Goal: Feedback & Contribution: Submit feedback/report problem

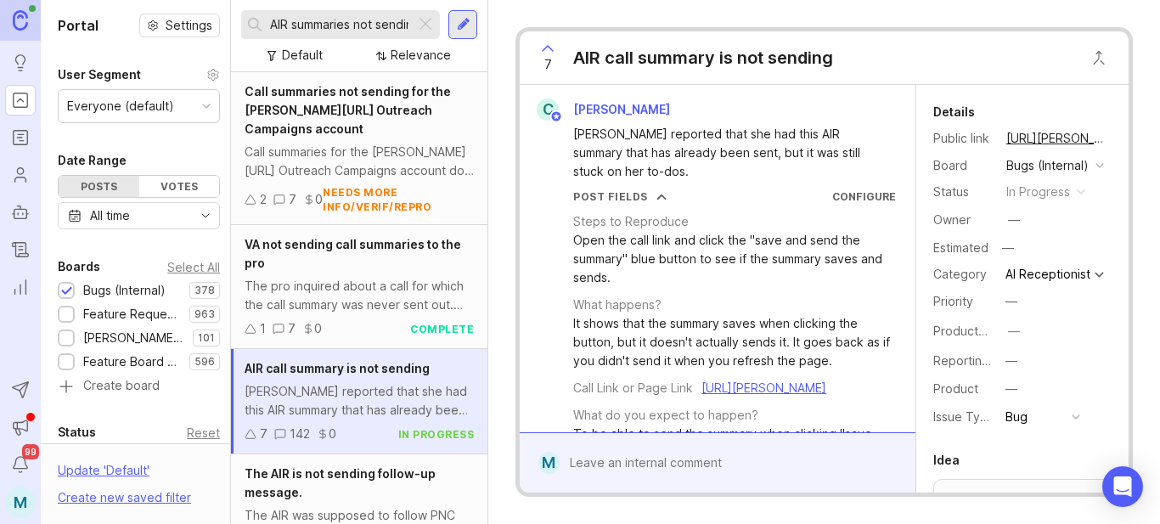
scroll to position [340, 0]
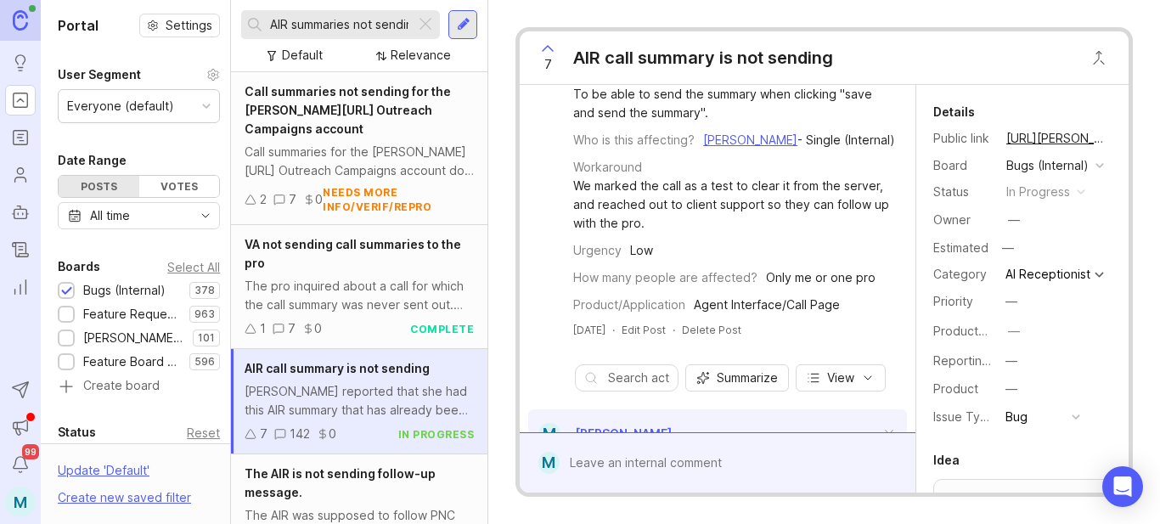
click at [420, 22] on div at bounding box center [425, 25] width 20 height 22
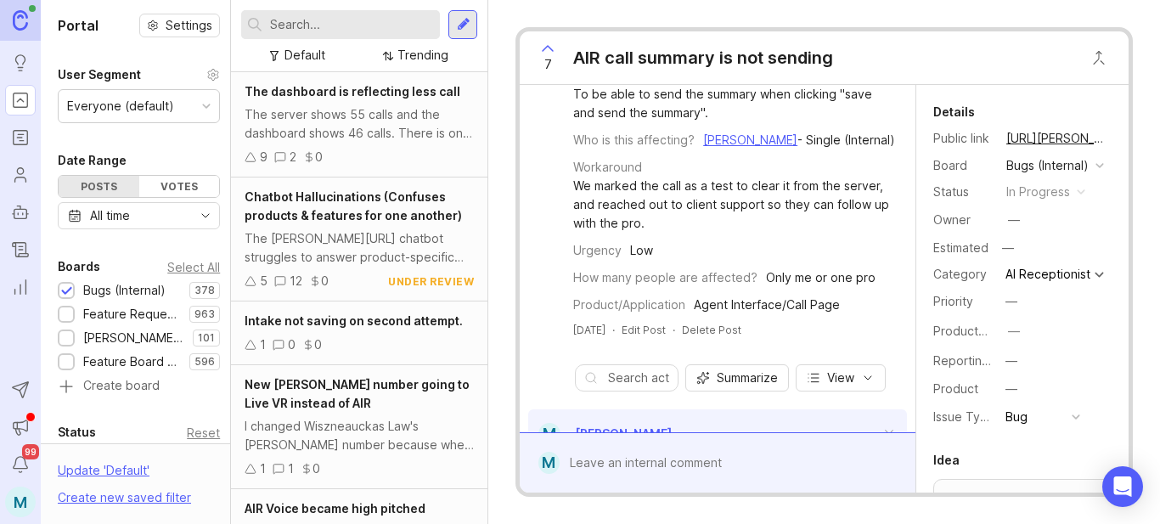
click at [329, 22] on input "text" at bounding box center [351, 24] width 163 height 19
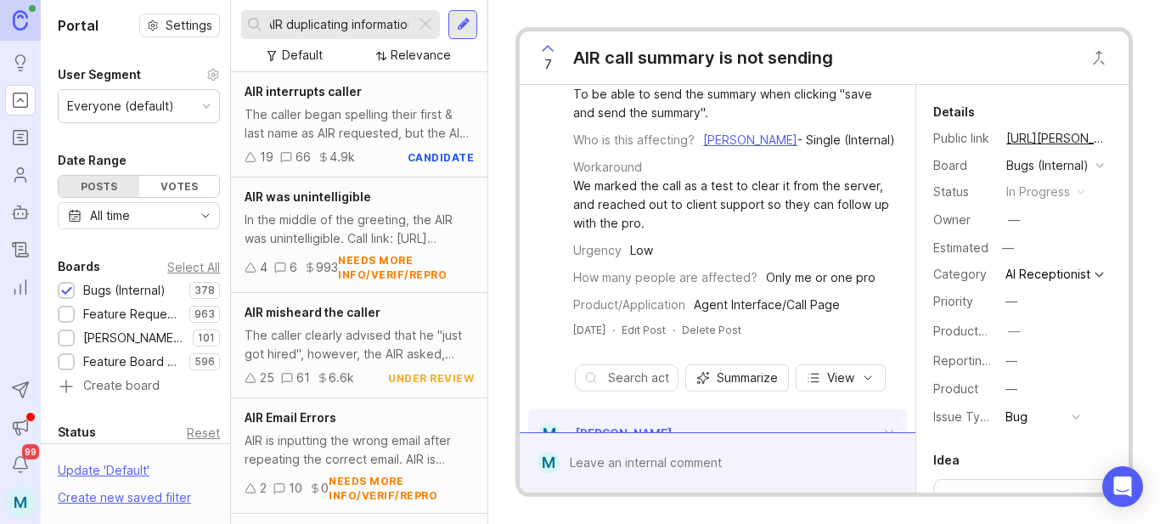
scroll to position [0, 13]
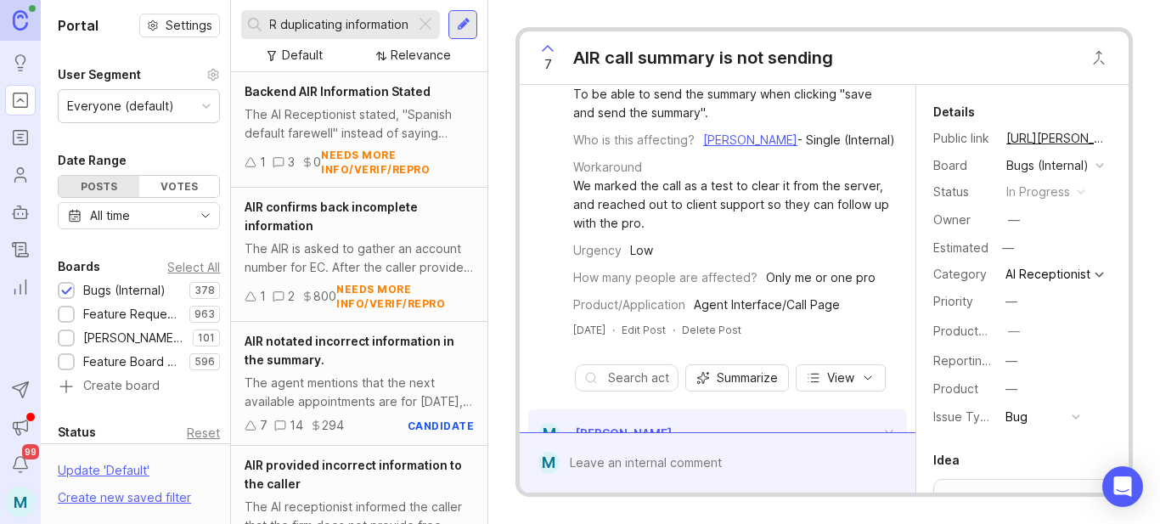
type input "AIR duplicating information"
click at [430, 27] on div at bounding box center [425, 25] width 20 height 22
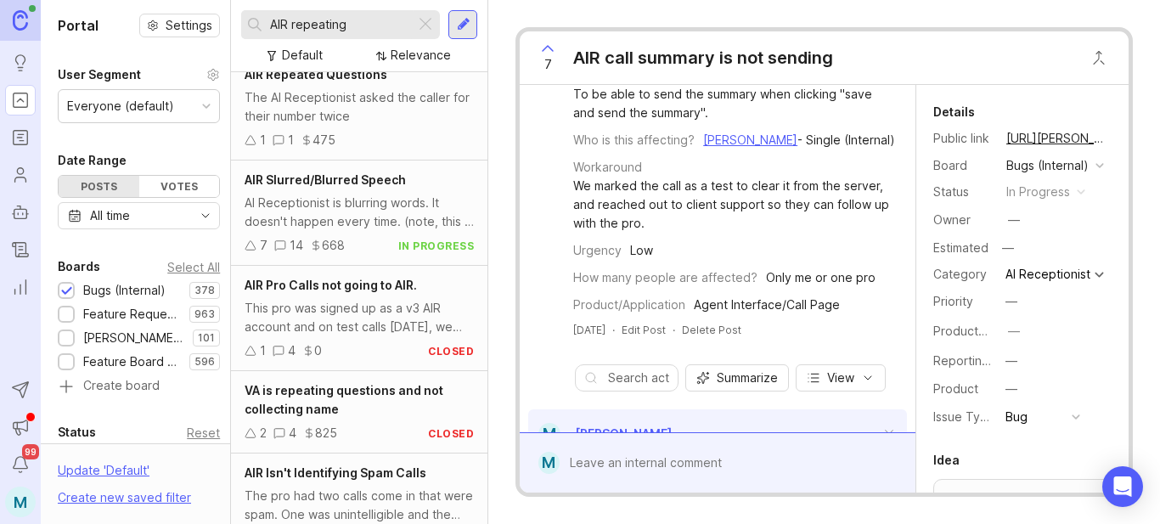
scroll to position [1204, 0]
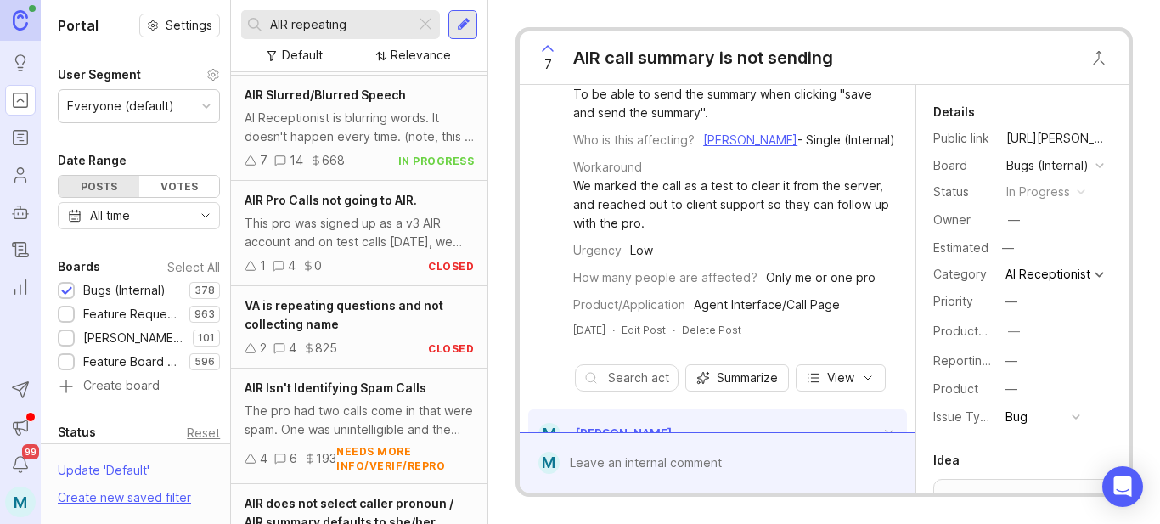
type input "AIR repeating"
click at [432, 20] on div at bounding box center [425, 25] width 20 height 22
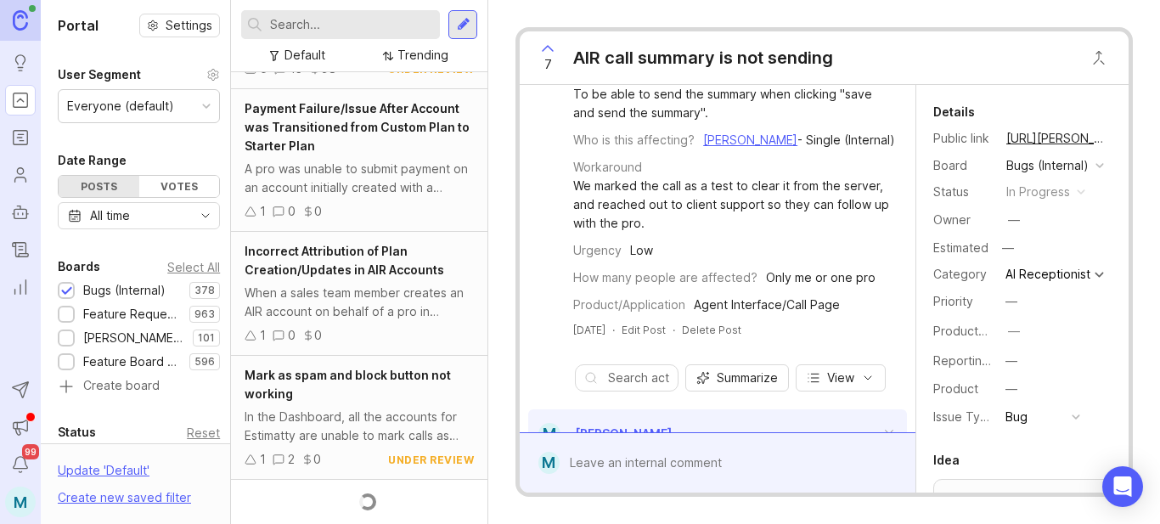
scroll to position [1204, 0]
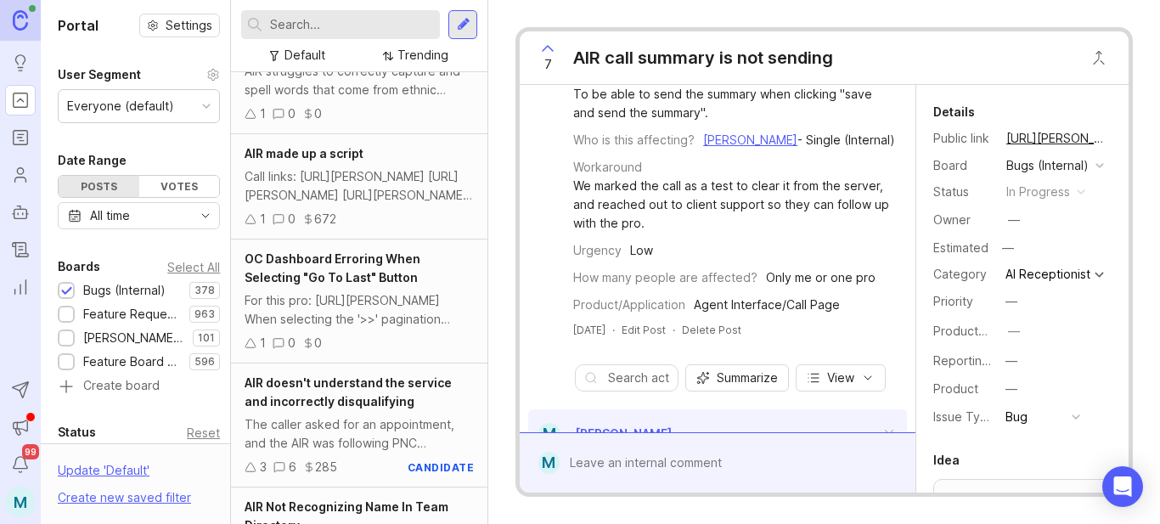
click at [466, 25] on div at bounding box center [464, 24] width 14 height 15
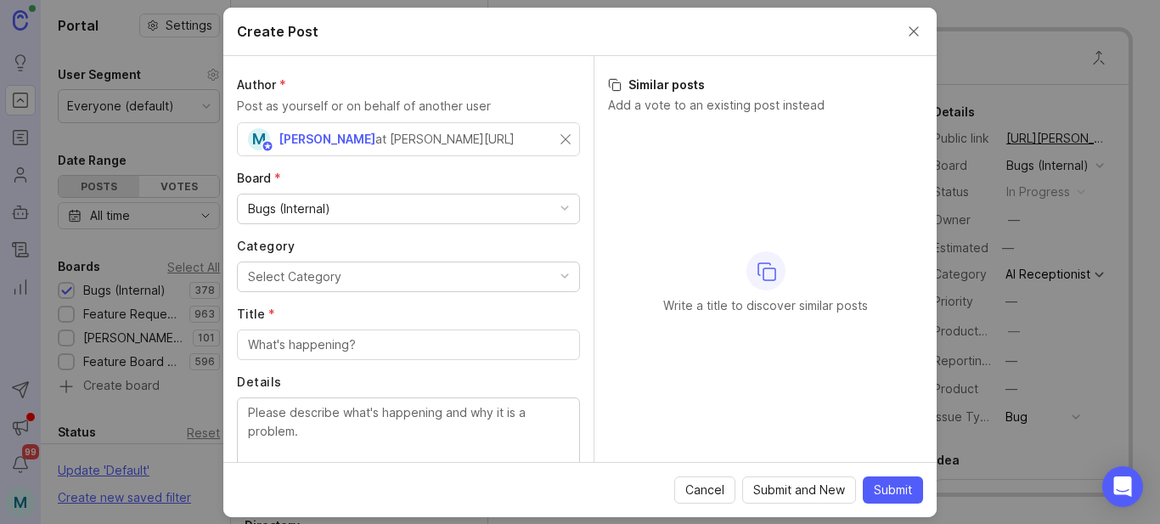
click at [345, 282] on button "Select Category" at bounding box center [408, 276] width 343 height 31
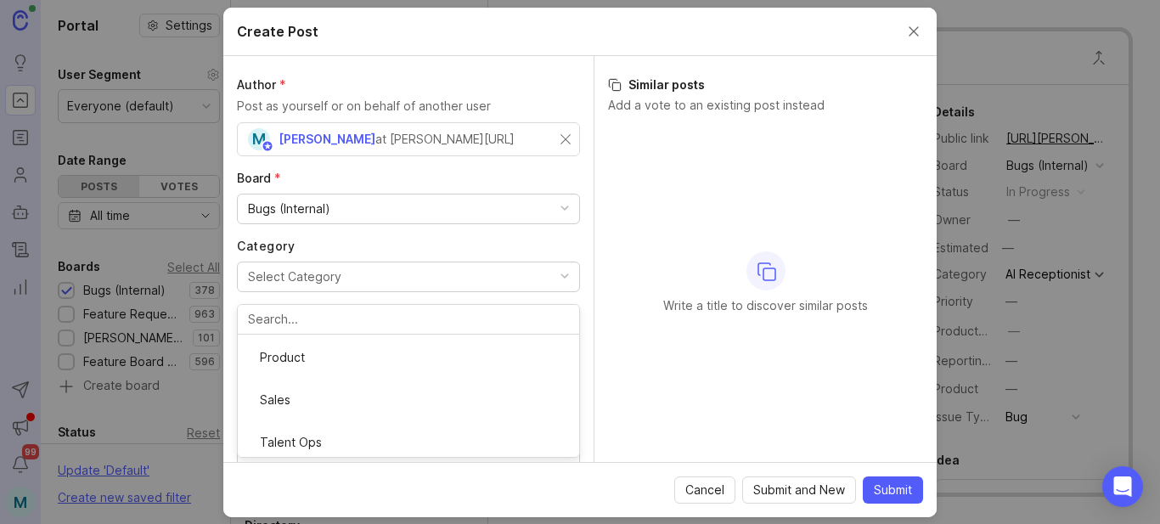
scroll to position [309, 0]
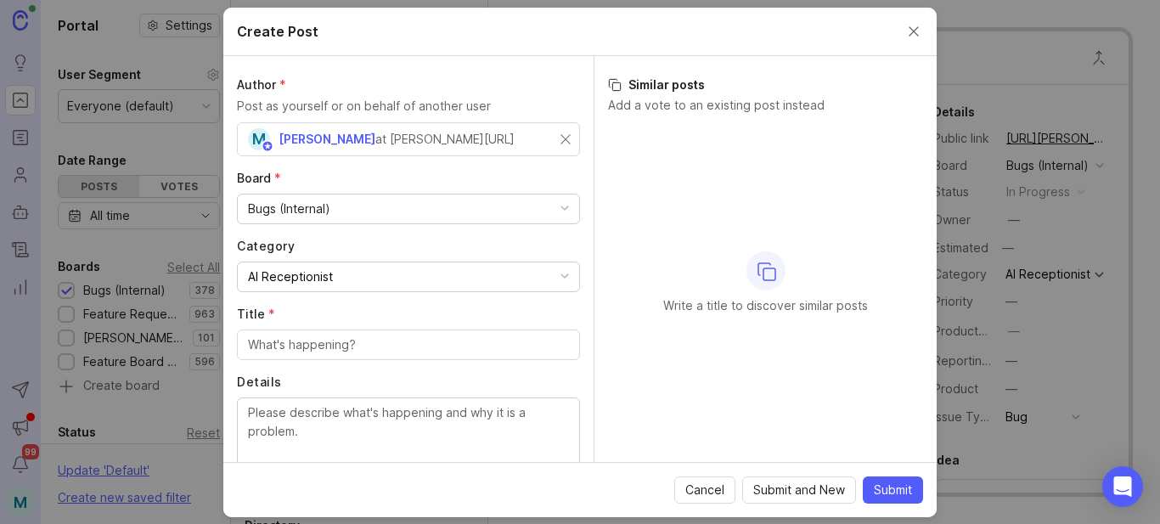
click at [334, 349] on input "Title *" at bounding box center [408, 344] width 321 height 19
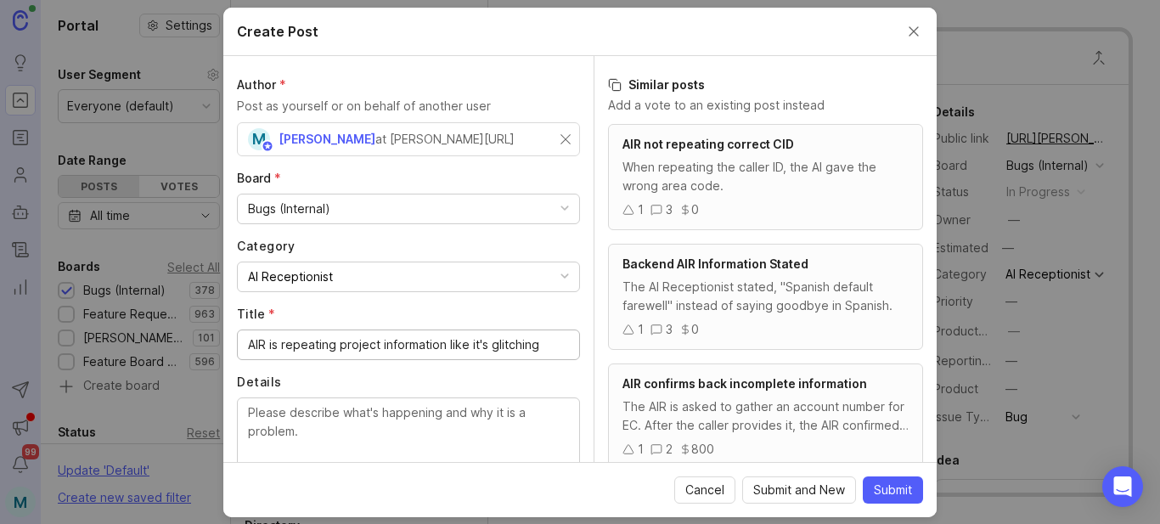
type input "AIR is repeating project information like it's glitching"
click at [374, 425] on textarea "Details" at bounding box center [408, 431] width 321 height 56
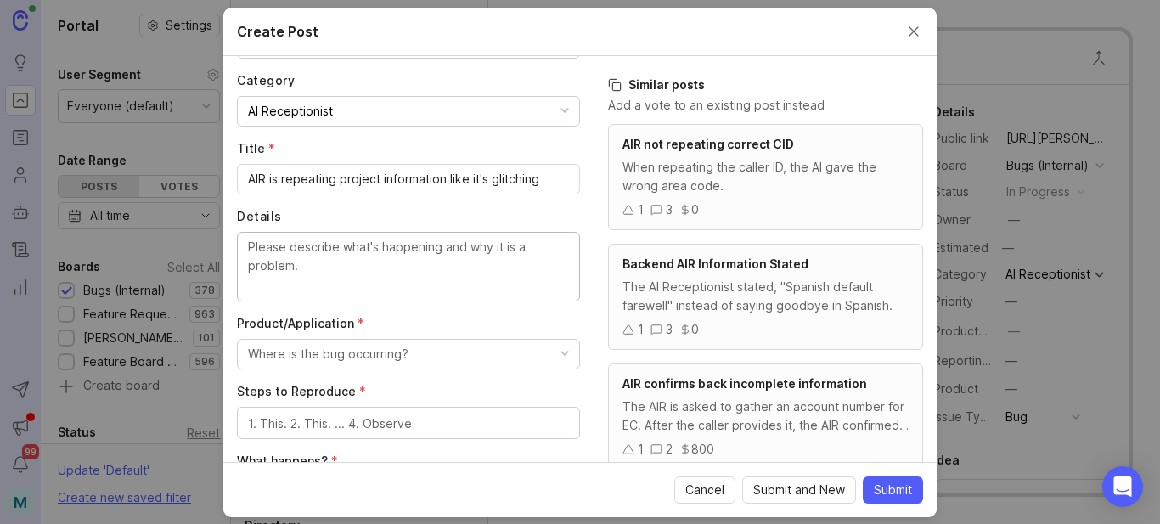
scroll to position [170, 0]
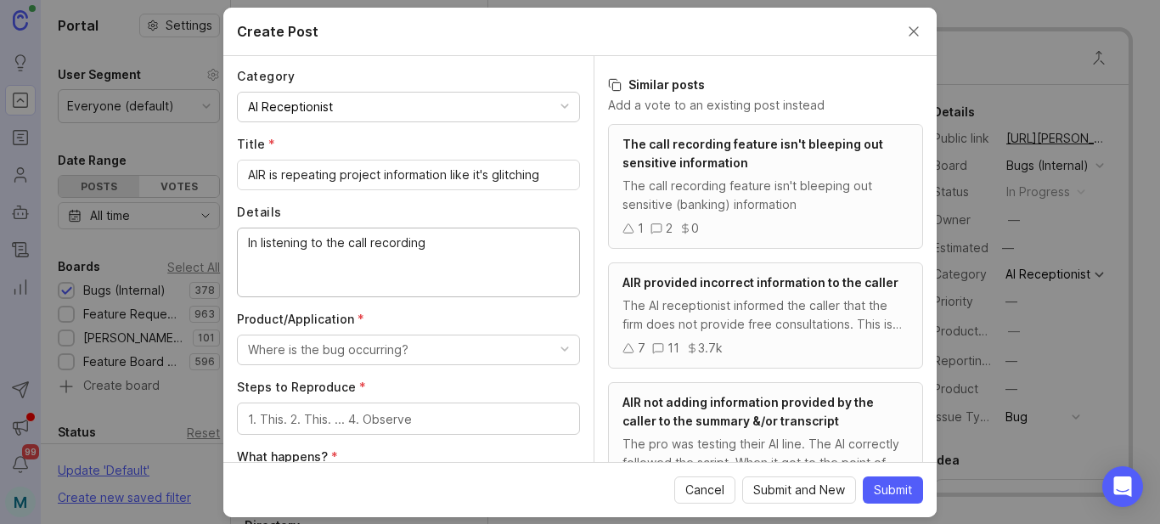
click at [477, 241] on textarea "In listening to the call recording" at bounding box center [408, 261] width 321 height 56
paste textarea "Releveling a backyard to ensure water flows away from the house."
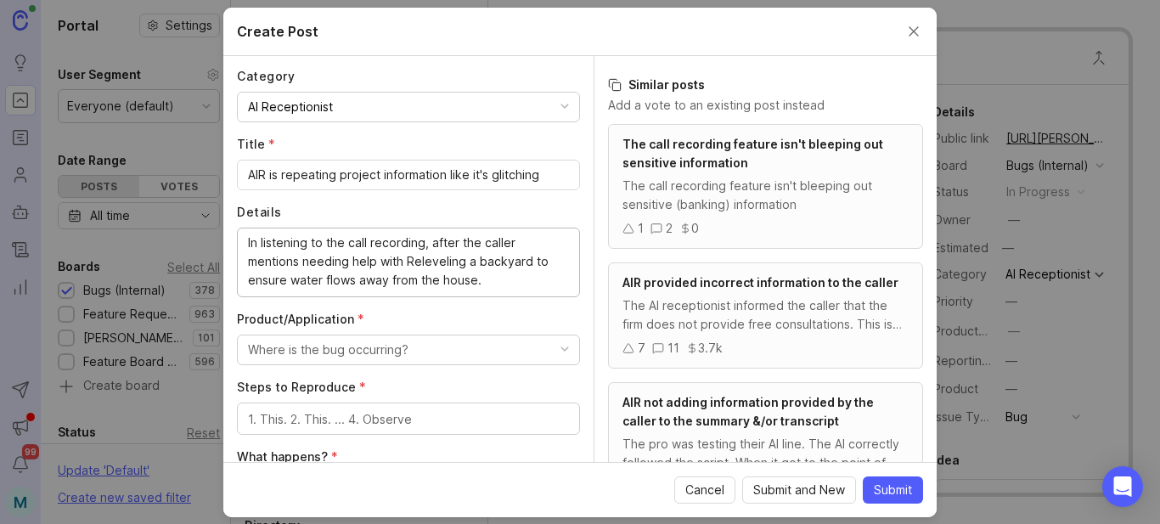
click at [405, 265] on textarea "In listening to the call recording, after the caller mentions needing help with…" at bounding box center [408, 261] width 321 height 56
click at [508, 279] on textarea "In listening to the call recording, after the caller mentions needing help with…" at bounding box center [408, 261] width 321 height 56
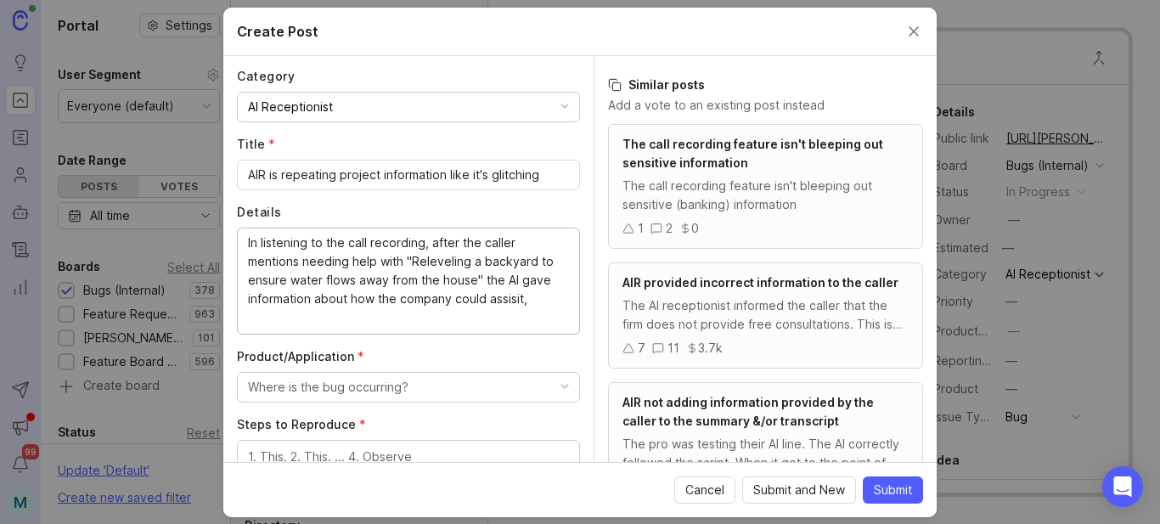
click at [521, 283] on textarea "In listening to the call recording, after the caller mentions needing help with…" at bounding box center [408, 279] width 321 height 93
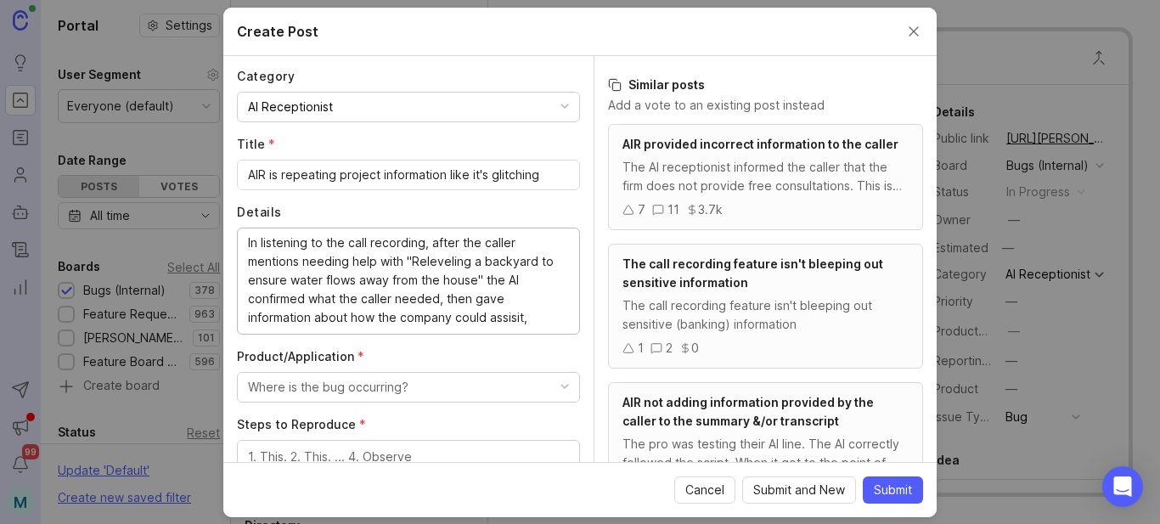
click at [519, 315] on textarea "In listening to the call recording, after the caller mentions needing help with…" at bounding box center [408, 279] width 321 height 93
click at [0, 0] on lt-span "assis t" at bounding box center [0, 0] width 0 height 0
type textarea "In listening to the call recording, after the caller mentions needing help with…"
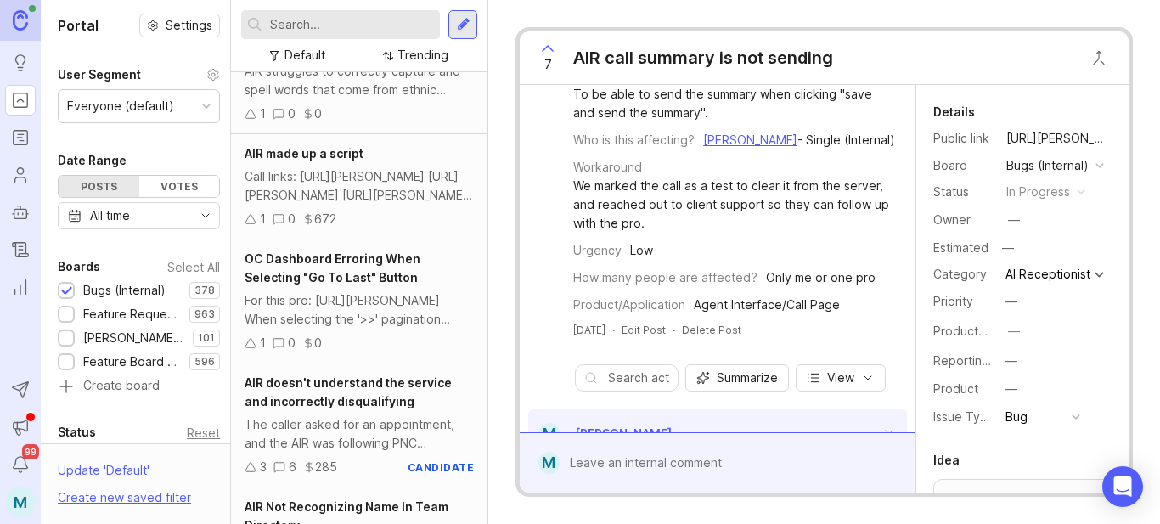
click at [390, 211] on div "1 0 672" at bounding box center [358, 219] width 229 height 19
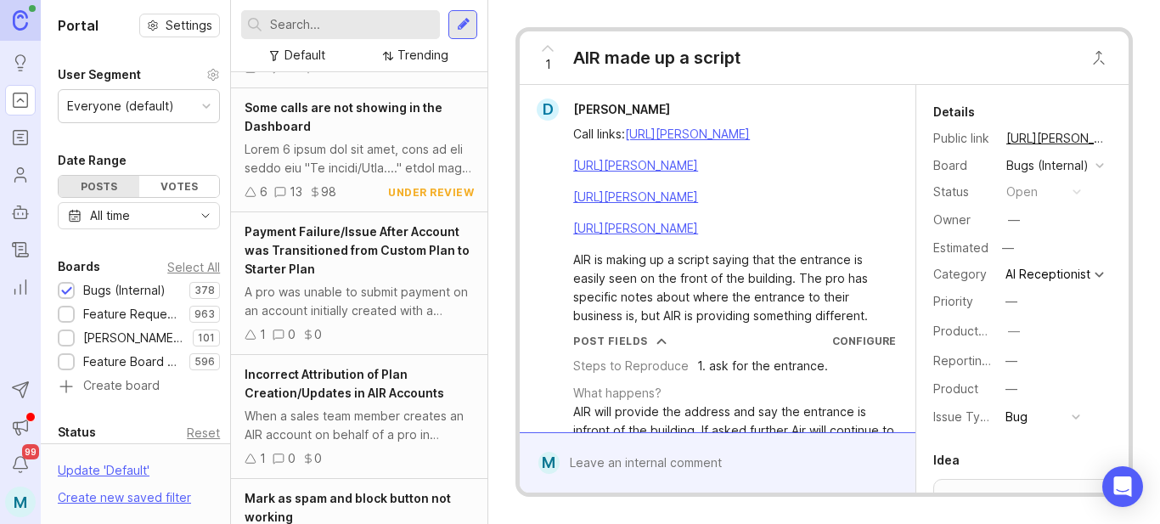
scroll to position [679, 0]
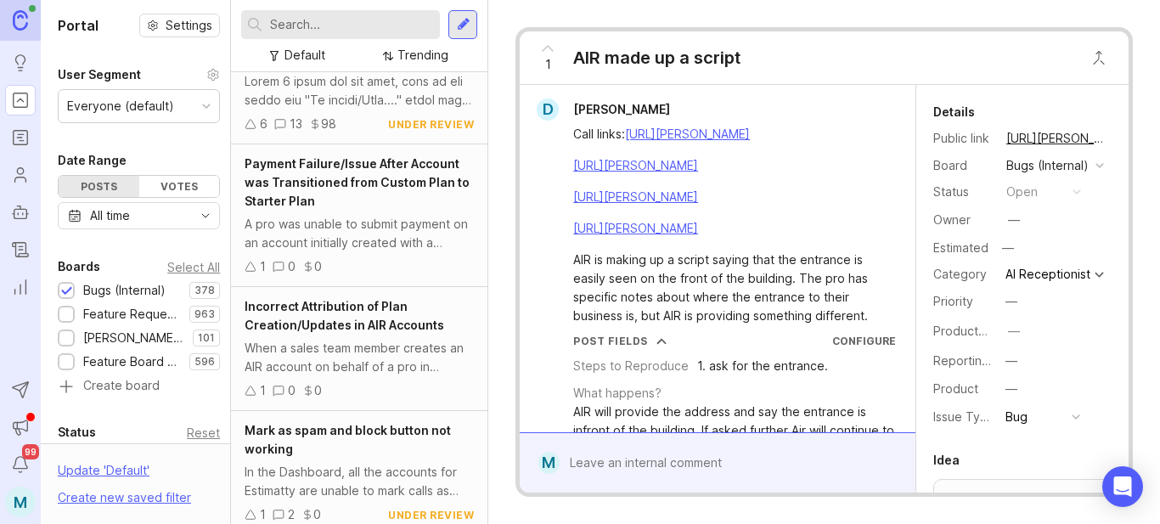
click at [363, 14] on div at bounding box center [340, 24] width 199 height 29
click at [461, 29] on div at bounding box center [464, 24] width 14 height 15
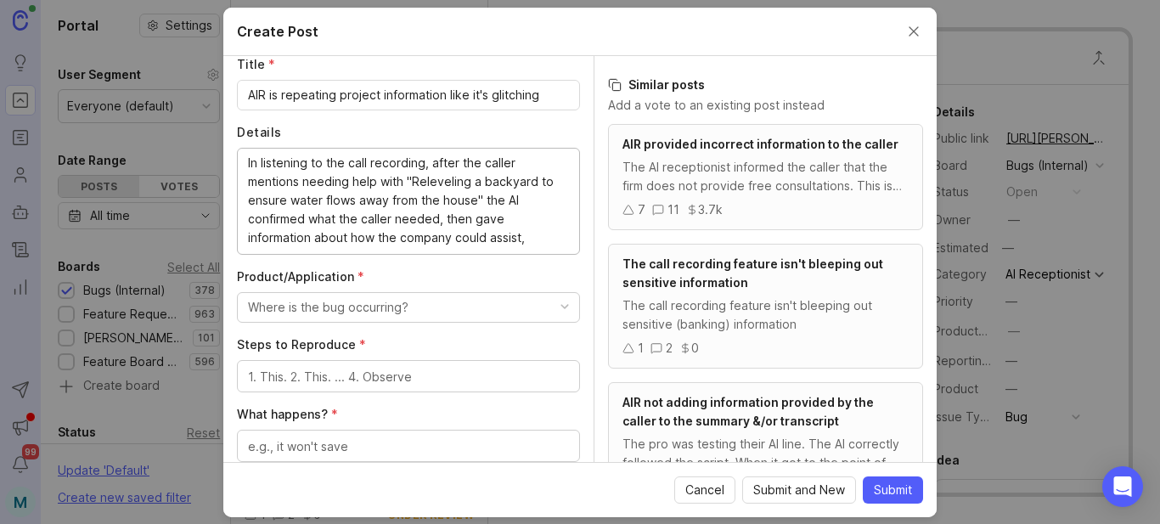
scroll to position [255, 0]
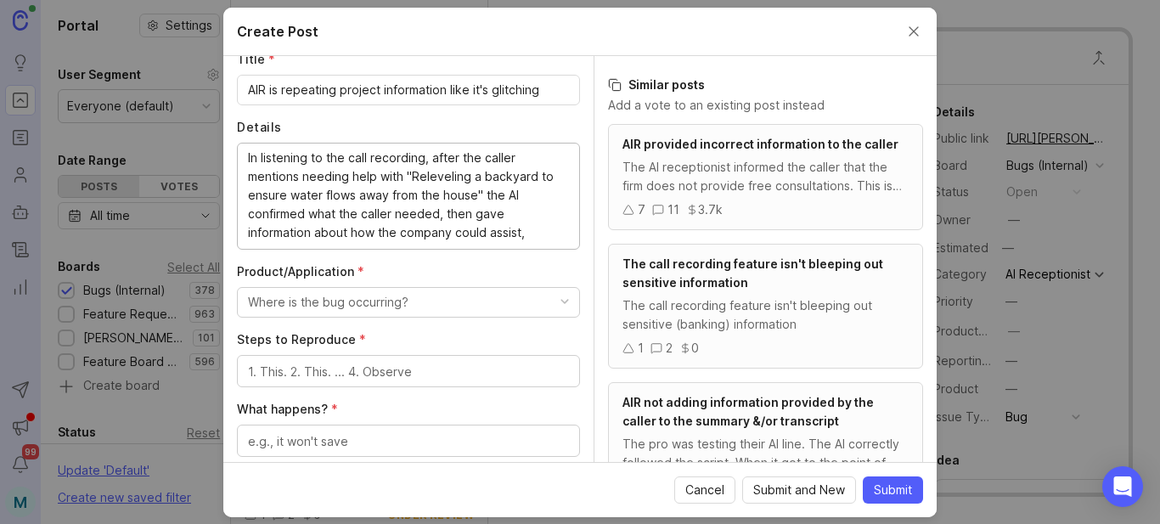
click at [526, 230] on textarea "In listening to the call recording, after the caller mentions needing help with…" at bounding box center [408, 195] width 321 height 93
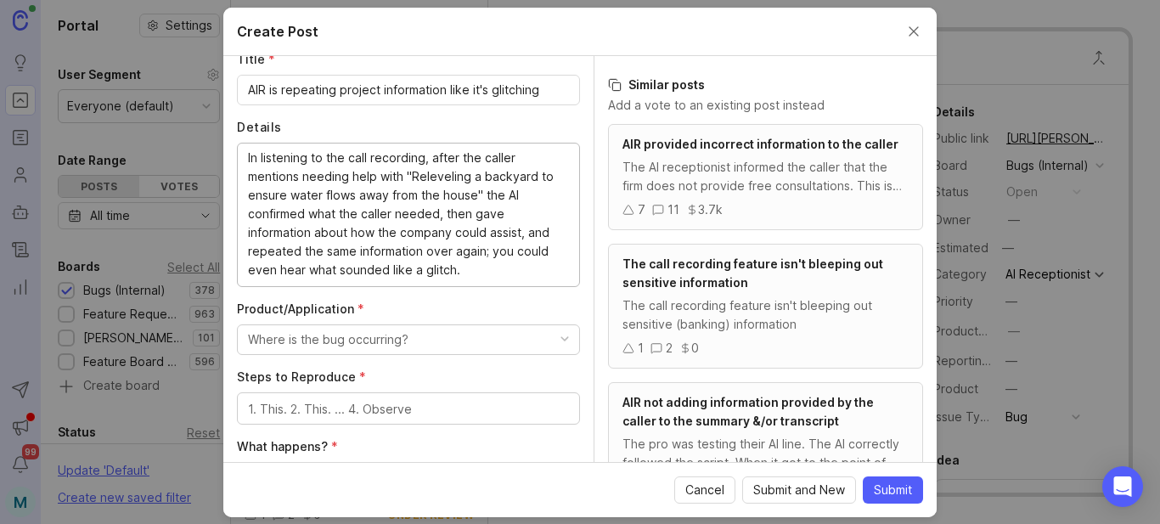
type textarea "In listening to the call recording, after the caller mentions needing help with…"
click at [436, 340] on button "Where is the bug occurring?" at bounding box center [408, 339] width 343 height 31
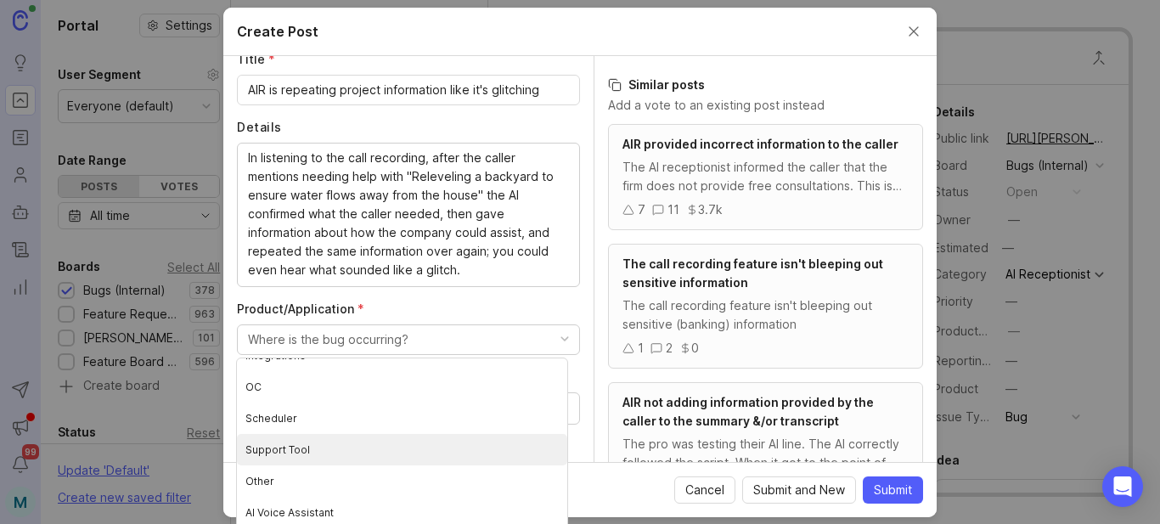
scroll to position [4, 0]
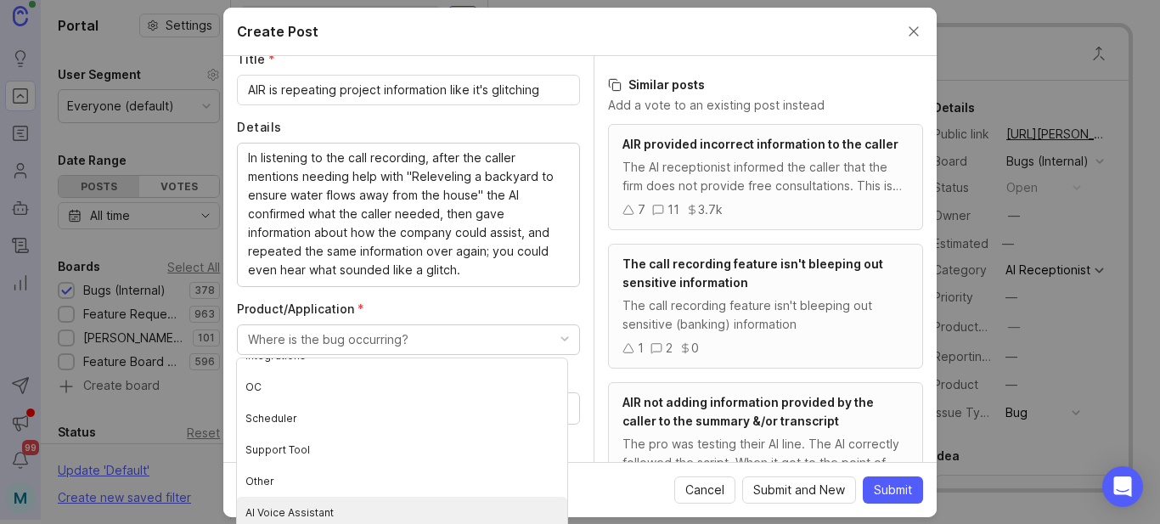
click at [292, 517] on Assistant "AI Voice Assistant" at bounding box center [402, 512] width 330 height 31
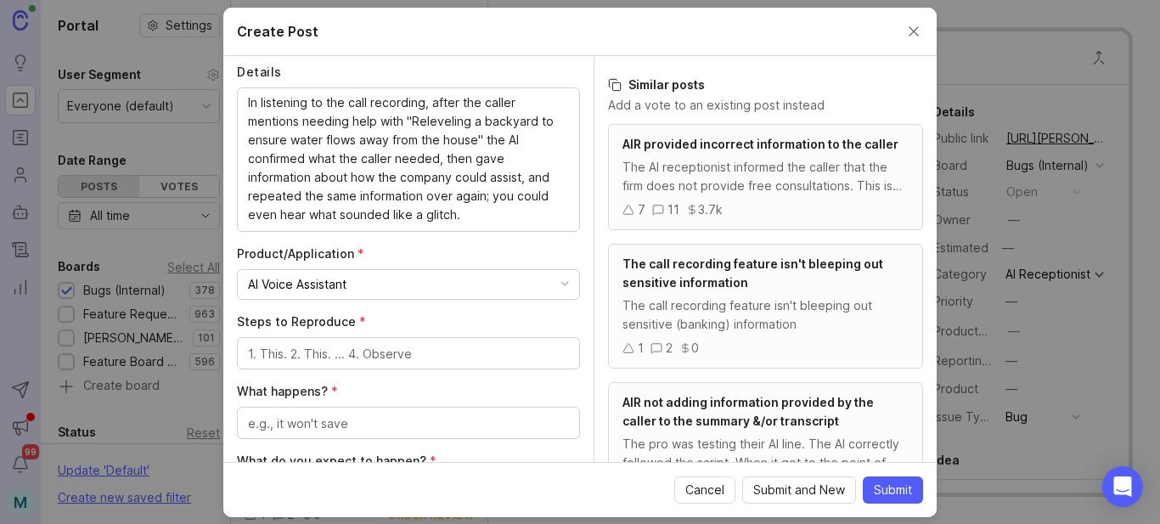
scroll to position [424, 0]
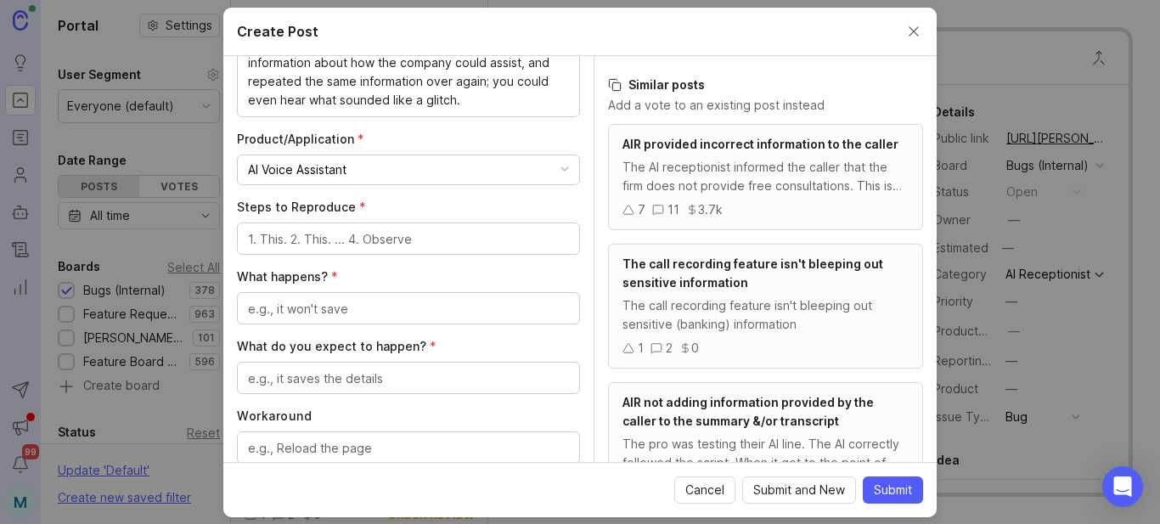
click at [362, 245] on textarea "Steps to Reproduce *" at bounding box center [408, 239] width 321 height 19
click at [362, 244] on textarea "Steps to Reproduce *" at bounding box center [408, 239] width 321 height 19
type textarea "Unknown. Seems intermittent I guess"
click at [326, 312] on textarea "What happens? *" at bounding box center [408, 309] width 321 height 19
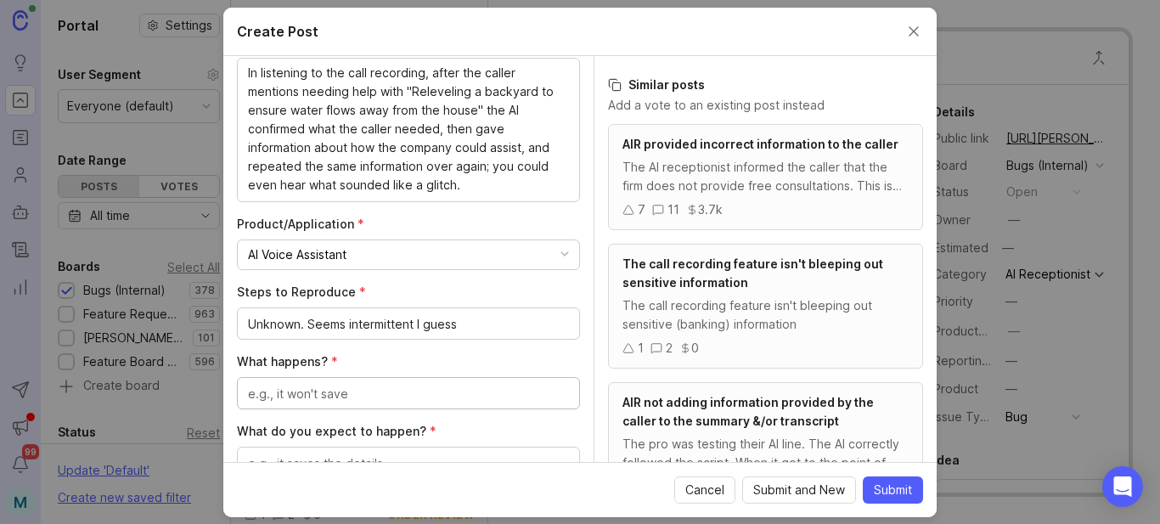
scroll to position [255, 0]
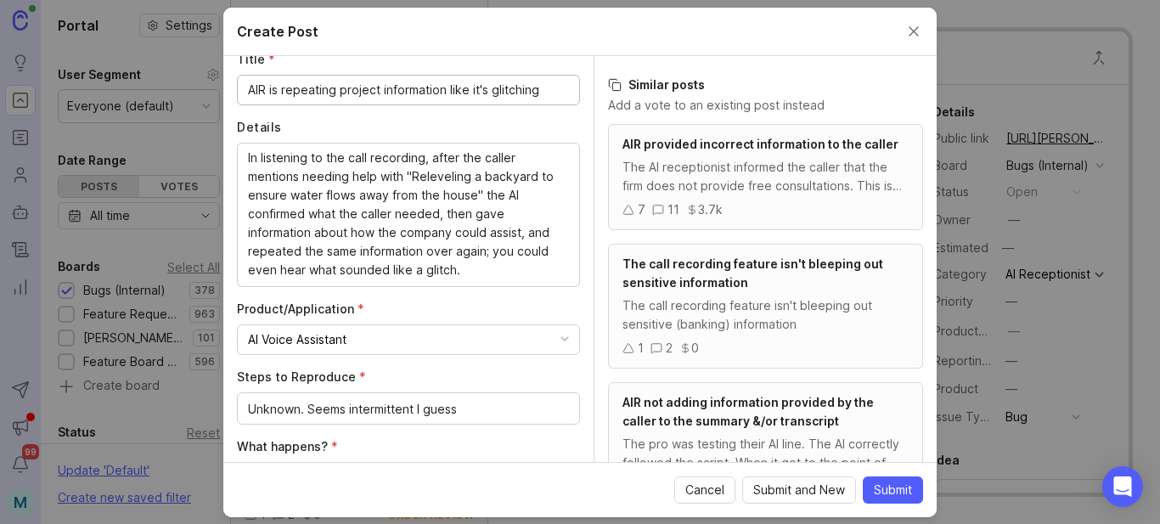
drag, startPoint x: 286, startPoint y: 93, endPoint x: 430, endPoint y: 99, distance: 144.5
click at [430, 99] on div "AIR is repeating project information like it's glitching" at bounding box center [408, 90] width 343 height 31
click at [446, 91] on input "AIR is repeating project information like it's glitching" at bounding box center [408, 90] width 321 height 19
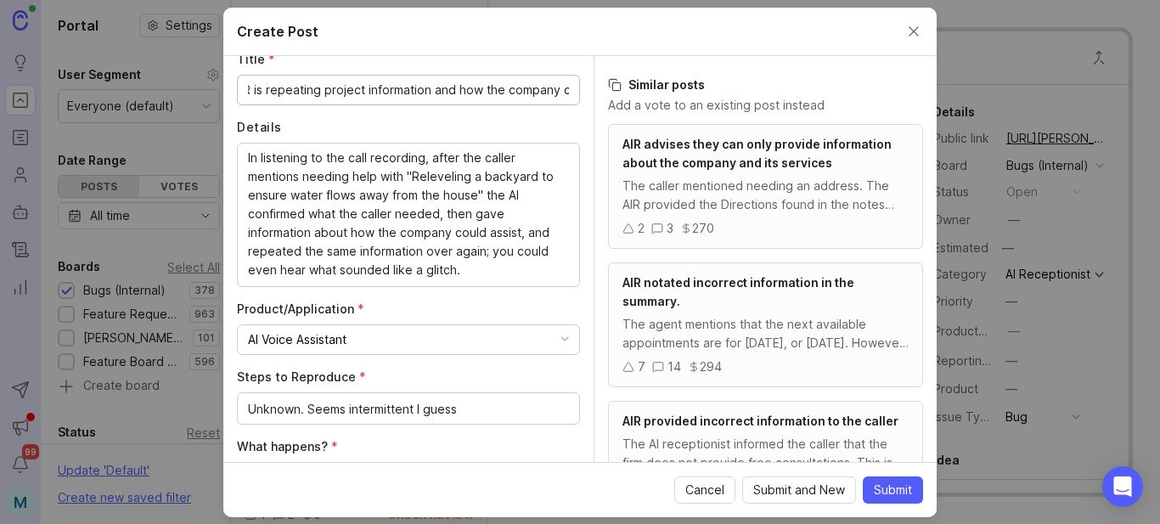
scroll to position [0, 0]
drag, startPoint x: 554, startPoint y: 88, endPoint x: 232, endPoint y: 86, distance: 322.6
click at [232, 86] on div "Author * Post as yourself or on behalf of another user M [PERSON_NAME] at [PERS…" at bounding box center [408, 259] width 370 height 406
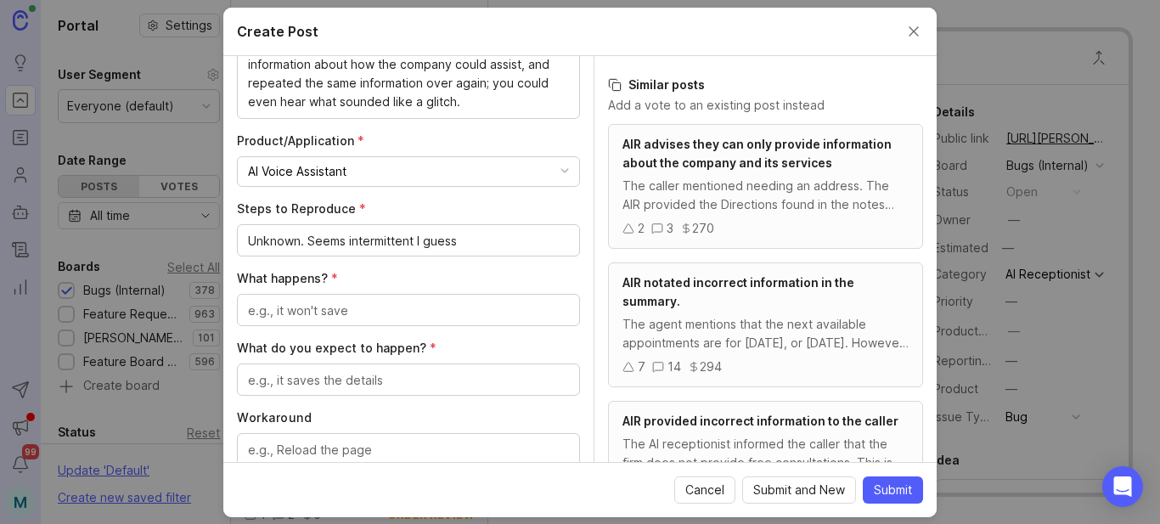
scroll to position [424, 0]
type input "AIR is repeating project information and how the company can help like it's gli…"
click at [389, 241] on textarea "Unknown. Seems intermittent I guess" at bounding box center [408, 239] width 321 height 19
click at [0, 0] on lt-span "intermittent ," at bounding box center [0, 0] width 0 height 0
type textarea "Unknown. Seems intermittent, I guess"
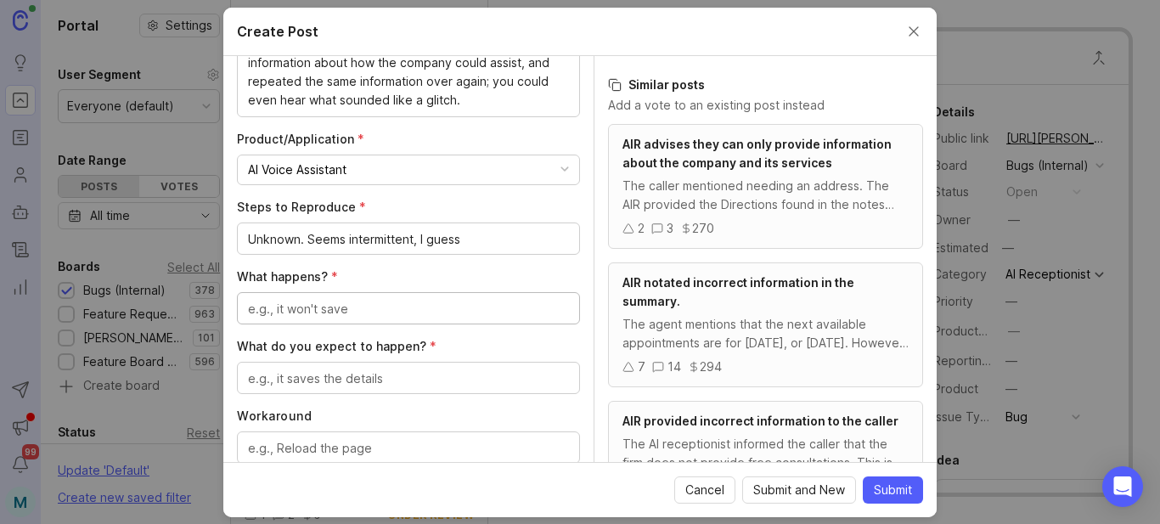
paste textarea "AIR is repeating project information and how the company can help"
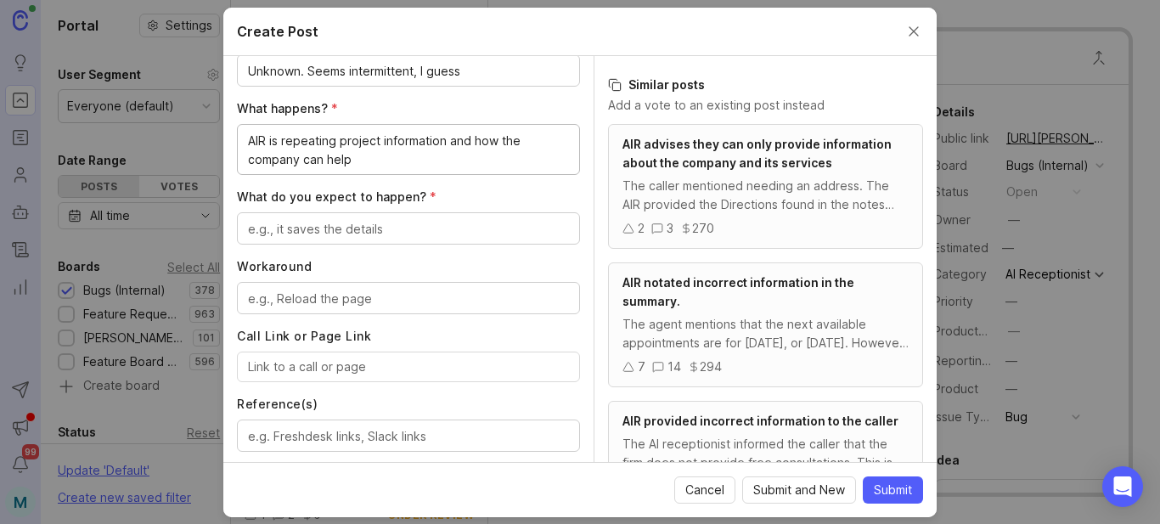
scroll to position [594, 0]
click at [410, 224] on textarea "What do you expect to happen? *" at bounding box center [408, 227] width 321 height 19
click at [368, 155] on textarea "AIR is repeating project information and how the company can help" at bounding box center [408, 148] width 321 height 37
type textarea "AIR is repeating project information and how the company can help."
click at [389, 229] on textarea "What do you expect to happen? *" at bounding box center [408, 227] width 321 height 19
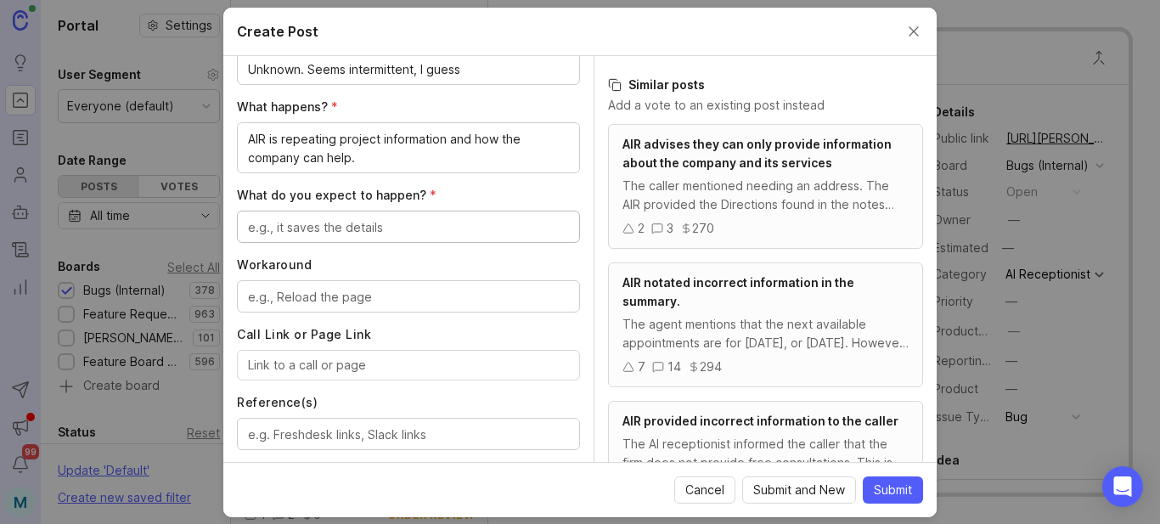
click at [432, 228] on textarea "What do you expect to happen? *" at bounding box center [408, 227] width 321 height 19
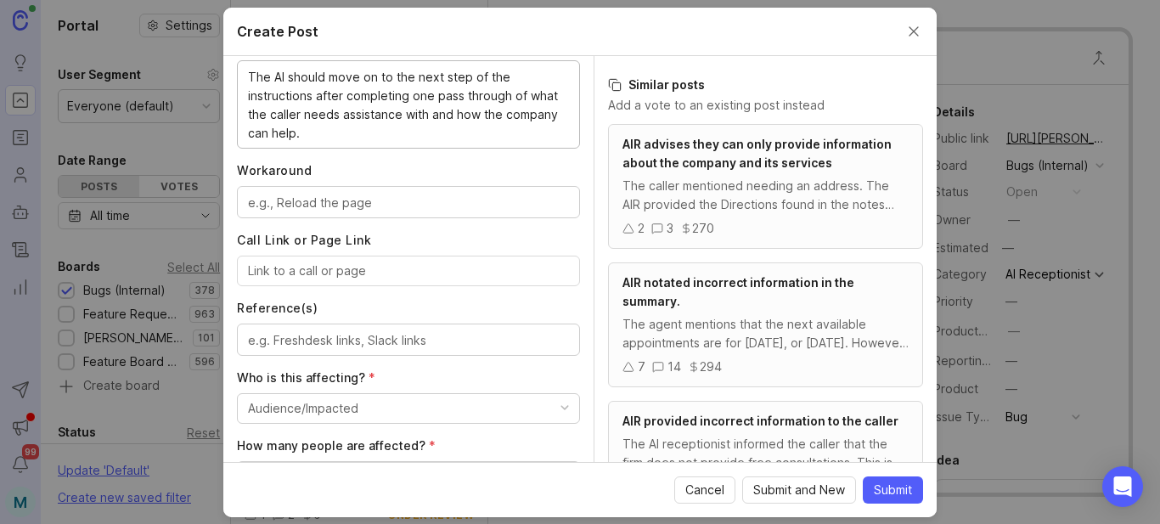
scroll to position [764, 0]
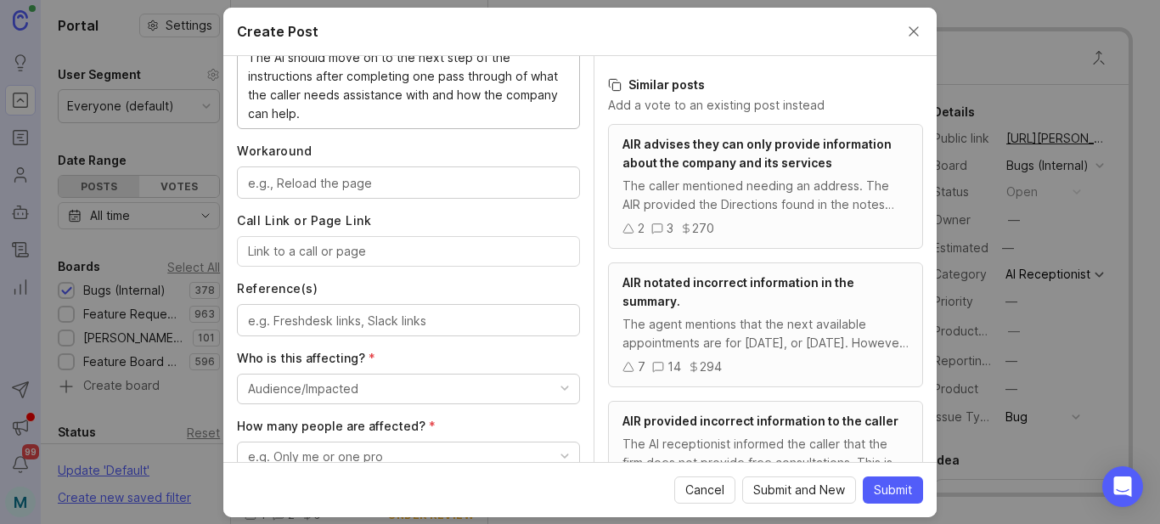
type textarea "The AI should move on to the next step of the instructions after completing one…"
click at [337, 255] on input "Call Link or Page Link" at bounding box center [408, 251] width 321 height 19
paste input "[URL][PERSON_NAME]"
type input "[URL][PERSON_NAME]"
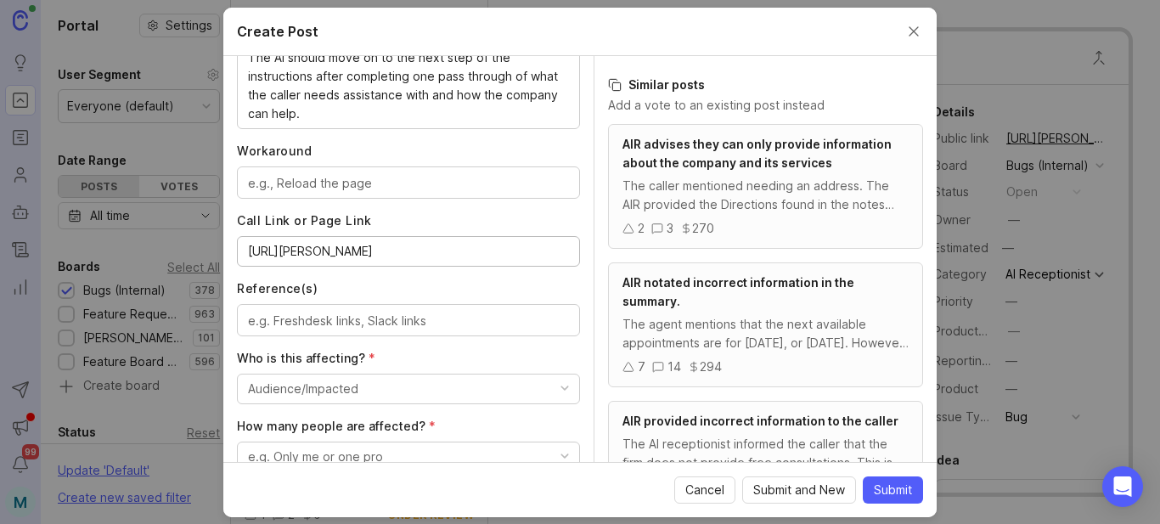
scroll to position [0, 0]
paste textarea "[URL][PERSON_NAME][DOMAIN_NAME]"
type textarea "[URL][PERSON_NAME][DOMAIN_NAME]"
click at [368, 392] on button "Audience/Impacted" at bounding box center [408, 388] width 343 height 31
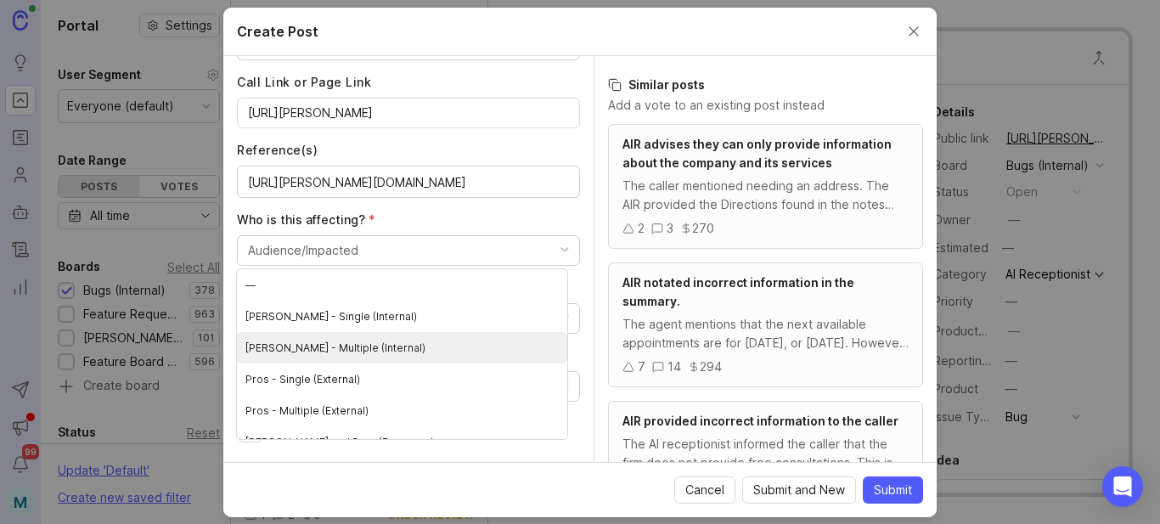
scroll to position [903, 0]
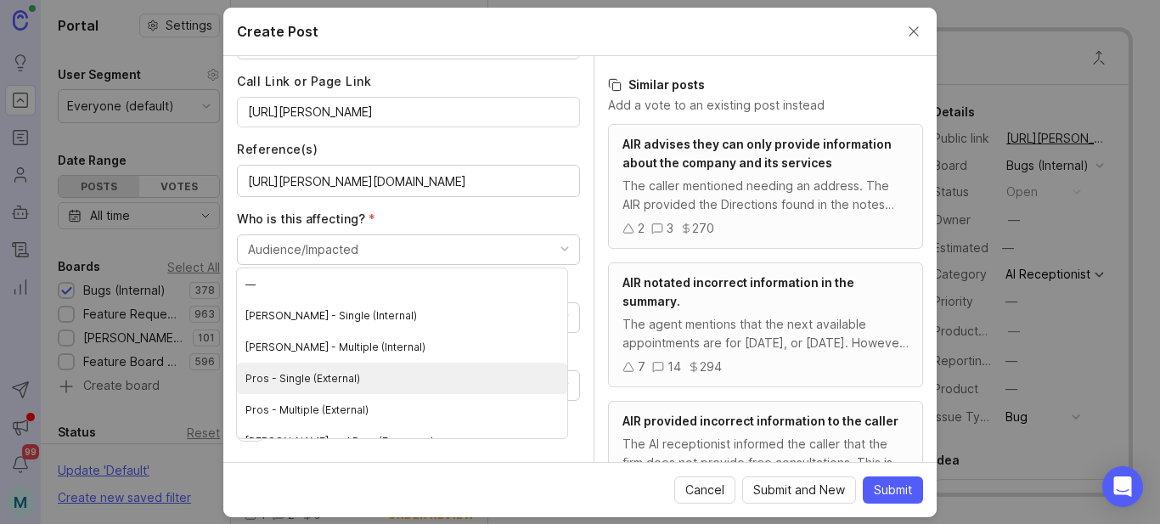
click at [335, 376] on \(External\) "Pros - Single (External)" at bounding box center [402, 377] width 330 height 31
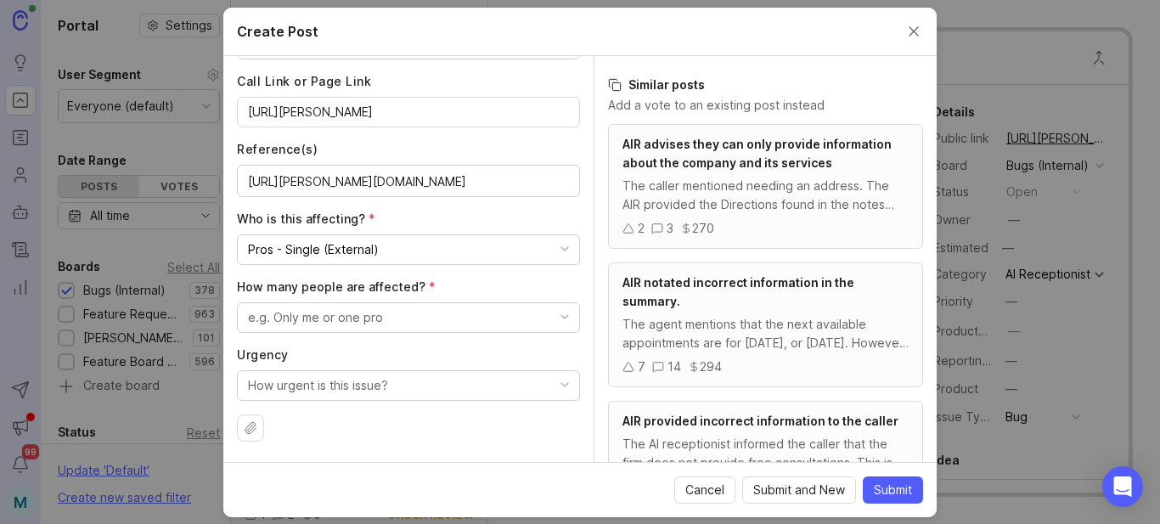
click at [369, 312] on div "e.g. Only me or one pro" at bounding box center [315, 317] width 135 height 19
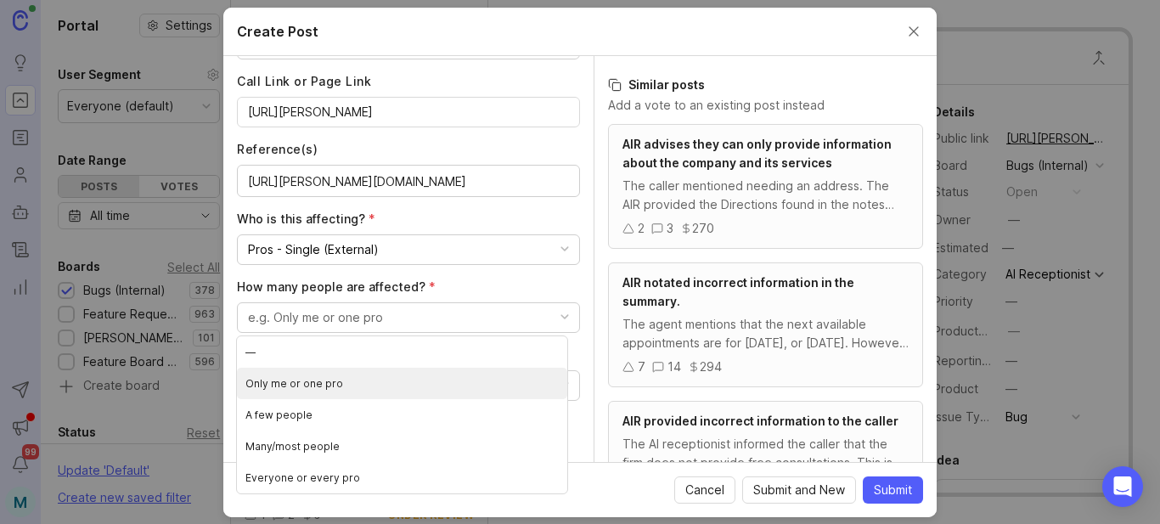
click at [331, 385] on pro "Only me or one pro" at bounding box center [402, 383] width 330 height 31
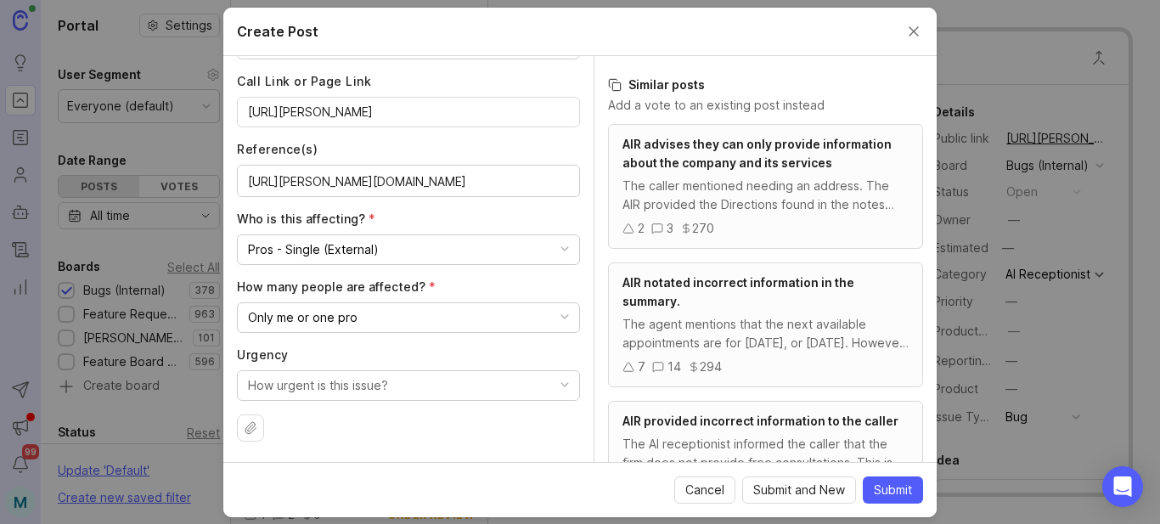
click at [396, 392] on button "How urgent is this issue?" at bounding box center [408, 385] width 343 height 31
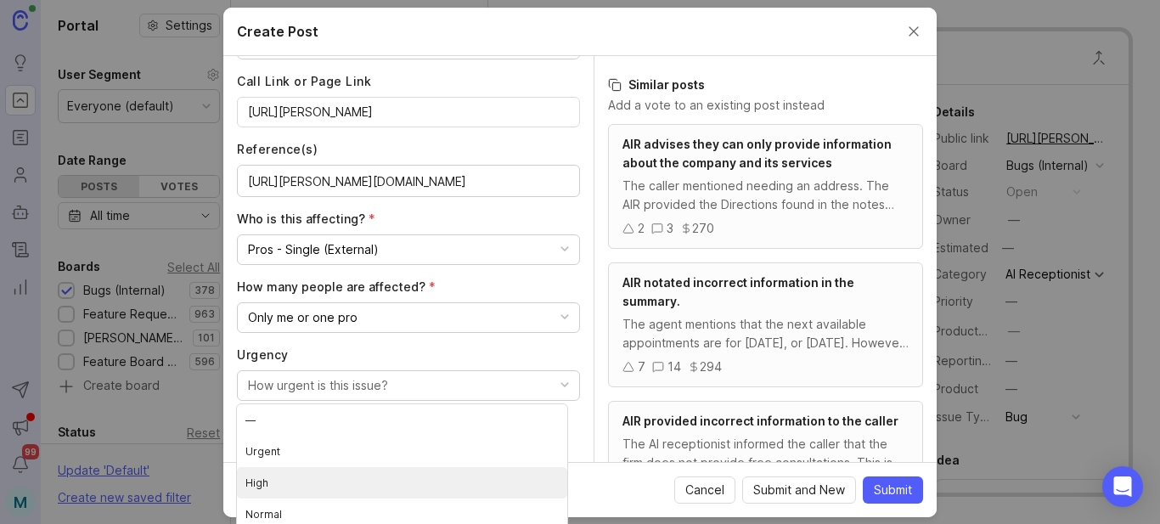
scroll to position [6, 0]
click at [261, 486] on li "High" at bounding box center [402, 482] width 330 height 31
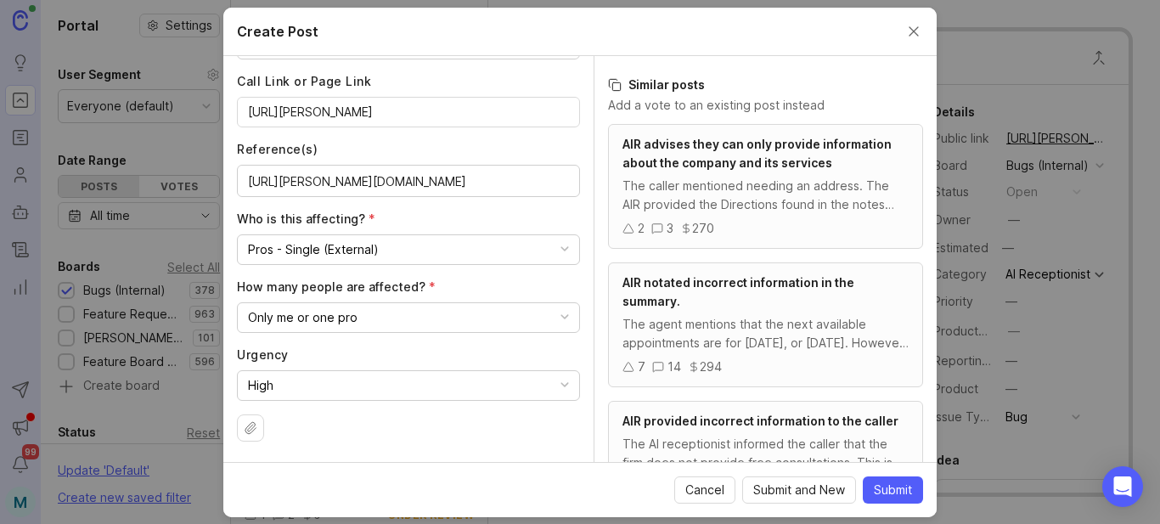
scroll to position [0, 0]
click at [895, 492] on span "Submit" at bounding box center [892, 489] width 38 height 17
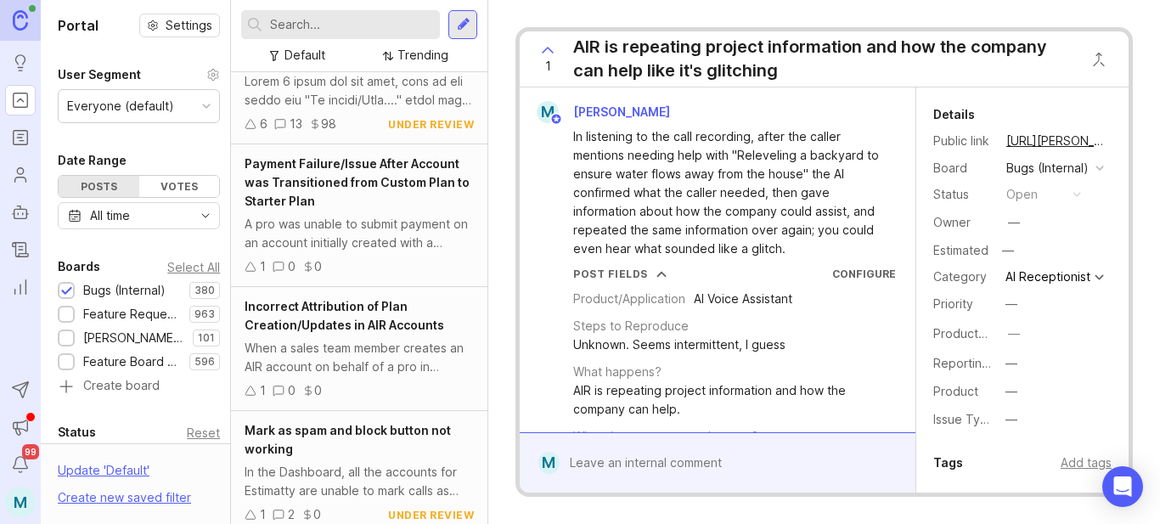
scroll to position [229, 0]
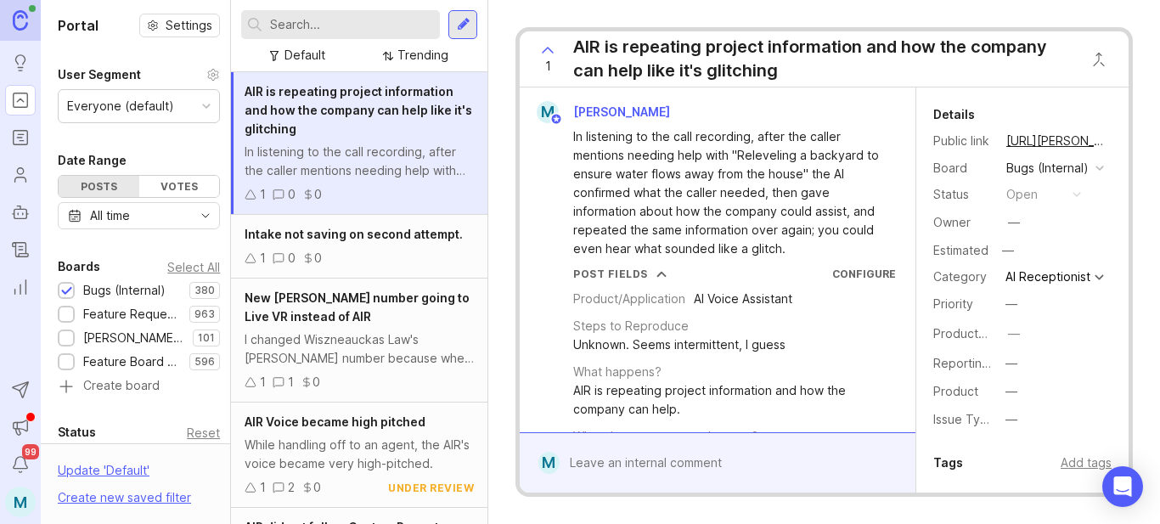
click at [1111, 138] on button "copy icon" at bounding box center [1123, 141] width 24 height 24
